Goal: Check status

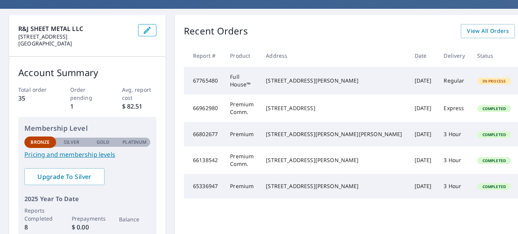
scroll to position [76, 0]
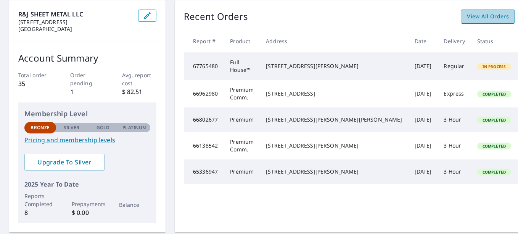
click at [467, 15] on span "View All Orders" at bounding box center [488, 17] width 42 height 10
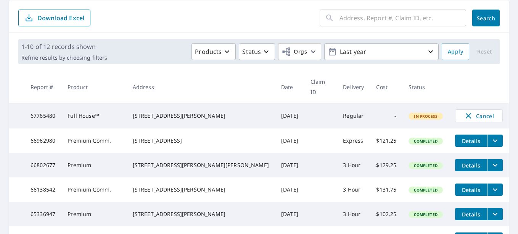
click at [170, 116] on td "[STREET_ADDRESS][PERSON_NAME]" at bounding box center [201, 115] width 149 height 25
click at [464, 111] on icon "button" at bounding box center [468, 115] width 9 height 9
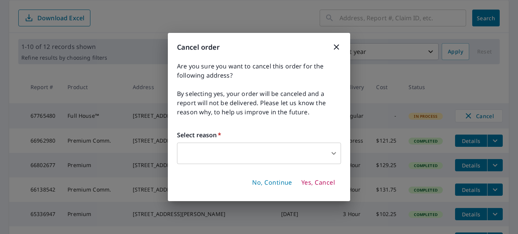
click at [337, 47] on icon "button" at bounding box center [336, 46] width 5 height 5
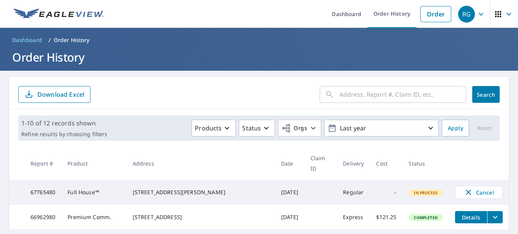
click at [507, 14] on icon "button" at bounding box center [509, 14] width 5 height 3
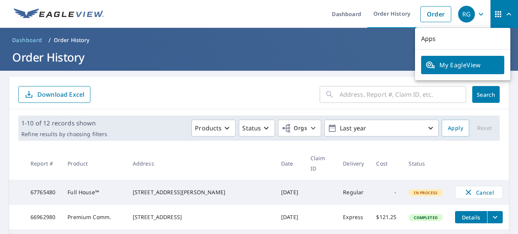
click at [447, 63] on span "My EagleView" at bounding box center [463, 64] width 74 height 9
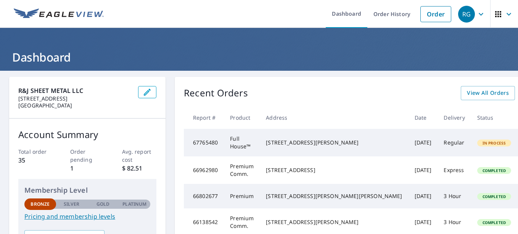
click at [230, 143] on td "Full House™" at bounding box center [242, 142] width 36 height 27
click at [478, 145] on span "In Process" at bounding box center [494, 142] width 33 height 5
